Goal: Find specific fact

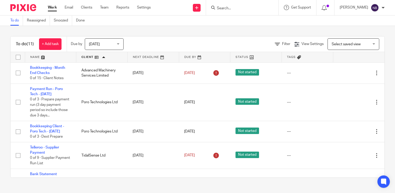
scroll to position [171, 0]
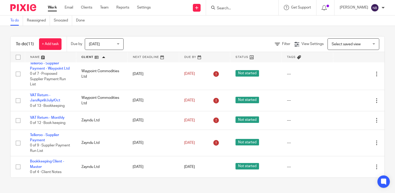
click at [237, 7] on div at bounding box center [242, 7] width 72 height 15
click at [238, 7] on input "Search" at bounding box center [239, 8] width 47 height 5
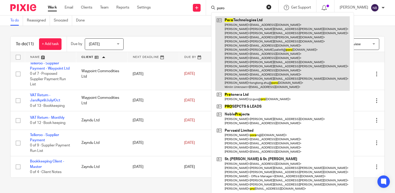
type input "poro"
click at [261, 38] on link at bounding box center [282, 53] width 134 height 74
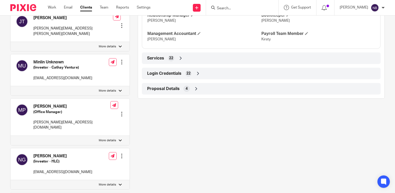
scroll to position [431, 0]
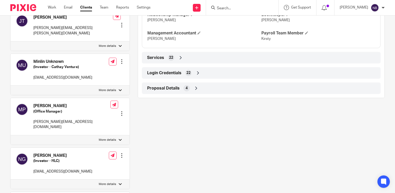
click at [198, 75] on icon at bounding box center [197, 72] width 5 height 5
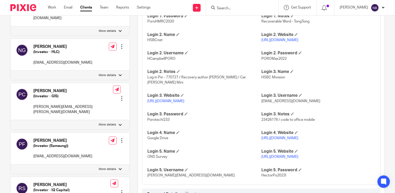
scroll to position [543, 0]
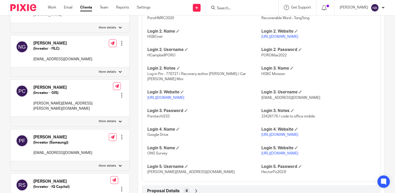
drag, startPoint x: 235, startPoint y: 103, endPoint x: 147, endPoint y: 101, distance: 87.9
click at [147, 100] on p "[URL][DOMAIN_NAME]" at bounding box center [204, 97] width 114 height 5
copy link "[URL][DOMAIN_NAME]"
drag, startPoint x: 315, startPoint y: 102, endPoint x: 259, endPoint y: 101, distance: 56.4
click at [261, 100] on p "[EMAIL_ADDRESS][DOMAIN_NAME]" at bounding box center [318, 97] width 114 height 5
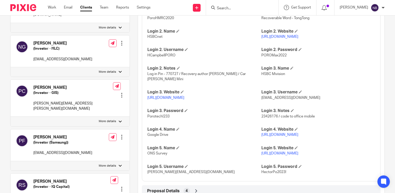
drag, startPoint x: 259, startPoint y: 101, endPoint x: 262, endPoint y: 102, distance: 3.7
copy span "[EMAIL_ADDRESS][DOMAIN_NAME]"
drag, startPoint x: 168, startPoint y: 120, endPoint x: 147, endPoint y: 120, distance: 21.7
click at [147, 119] on p "Porotech!233" at bounding box center [204, 116] width 114 height 5
copy span "Porotech!233"
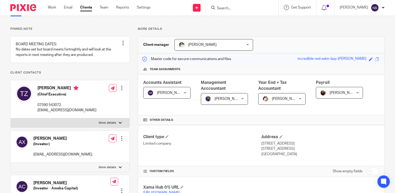
scroll to position [0, 0]
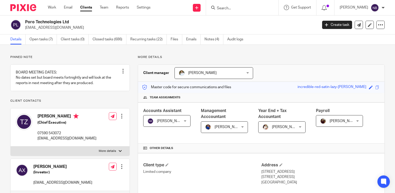
click at [255, 11] on div at bounding box center [242, 7] width 72 height 15
click at [250, 8] on input "Search" at bounding box center [239, 8] width 47 height 5
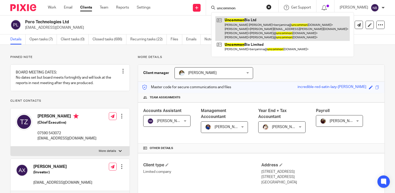
type input "uncommon"
click at [243, 28] on link at bounding box center [282, 28] width 134 height 25
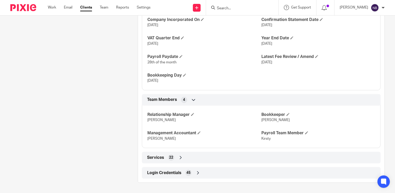
scroll to position [335, 0]
click at [198, 172] on icon at bounding box center [197, 172] width 5 height 5
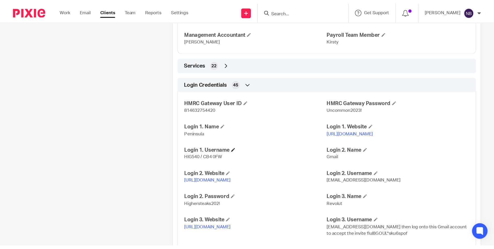
scroll to position [448, 0]
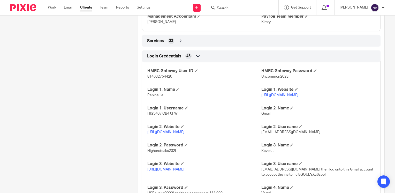
click at [177, 134] on link "https://mail.google.com/" at bounding box center [165, 132] width 37 height 4
drag, startPoint x: 310, startPoint y: 137, endPoint x: 259, endPoint y: 137, distance: 51.7
click at [261, 135] on p "accountant@uncommonbio.co" at bounding box center [318, 132] width 114 height 5
copy span "accountant@uncommonbio.co"
drag, startPoint x: 175, startPoint y: 156, endPoint x: 144, endPoint y: 156, distance: 31.3
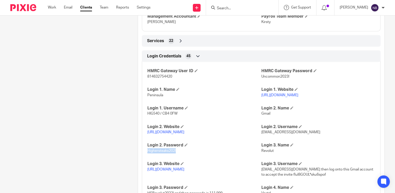
copy span "Highersteaks202!"
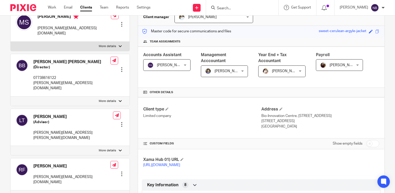
scroll to position [0, 0]
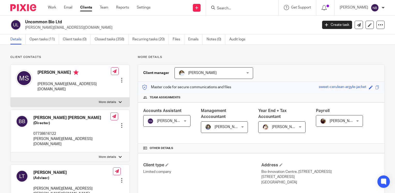
click at [250, 8] on input "Search" at bounding box center [239, 8] width 47 height 5
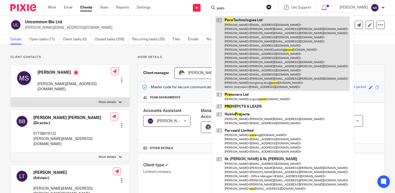
type input "poro"
click at [260, 48] on link at bounding box center [282, 53] width 134 height 74
click at [268, 45] on link at bounding box center [282, 53] width 134 height 74
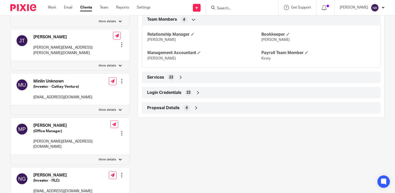
scroll to position [403, 0]
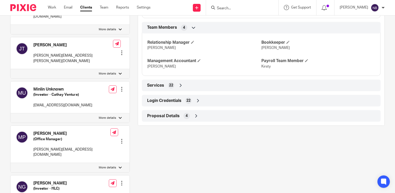
click at [197, 103] on icon at bounding box center [197, 100] width 5 height 5
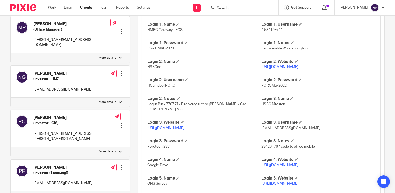
scroll to position [515, 0]
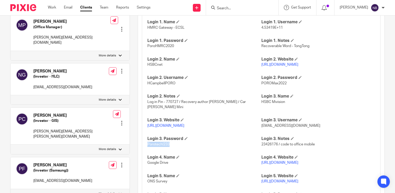
drag, startPoint x: 168, startPoint y: 150, endPoint x: 146, endPoint y: 149, distance: 22.0
click at [147, 146] on span "Porotech!233" at bounding box center [158, 144] width 22 height 4
copy span "Porotech!233"
